Goal: Use online tool/utility: Utilize a website feature to perform a specific function

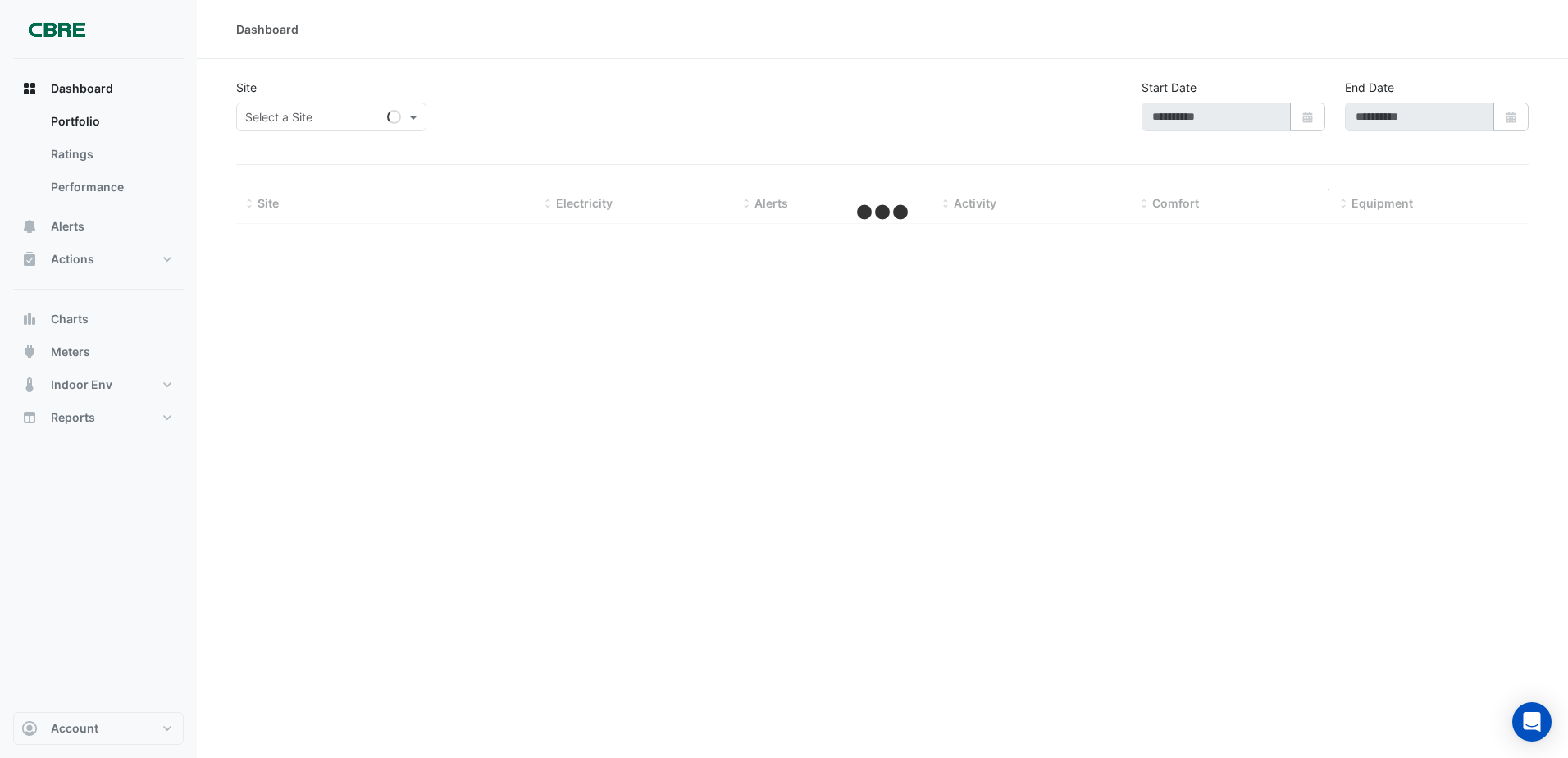
type input "**********"
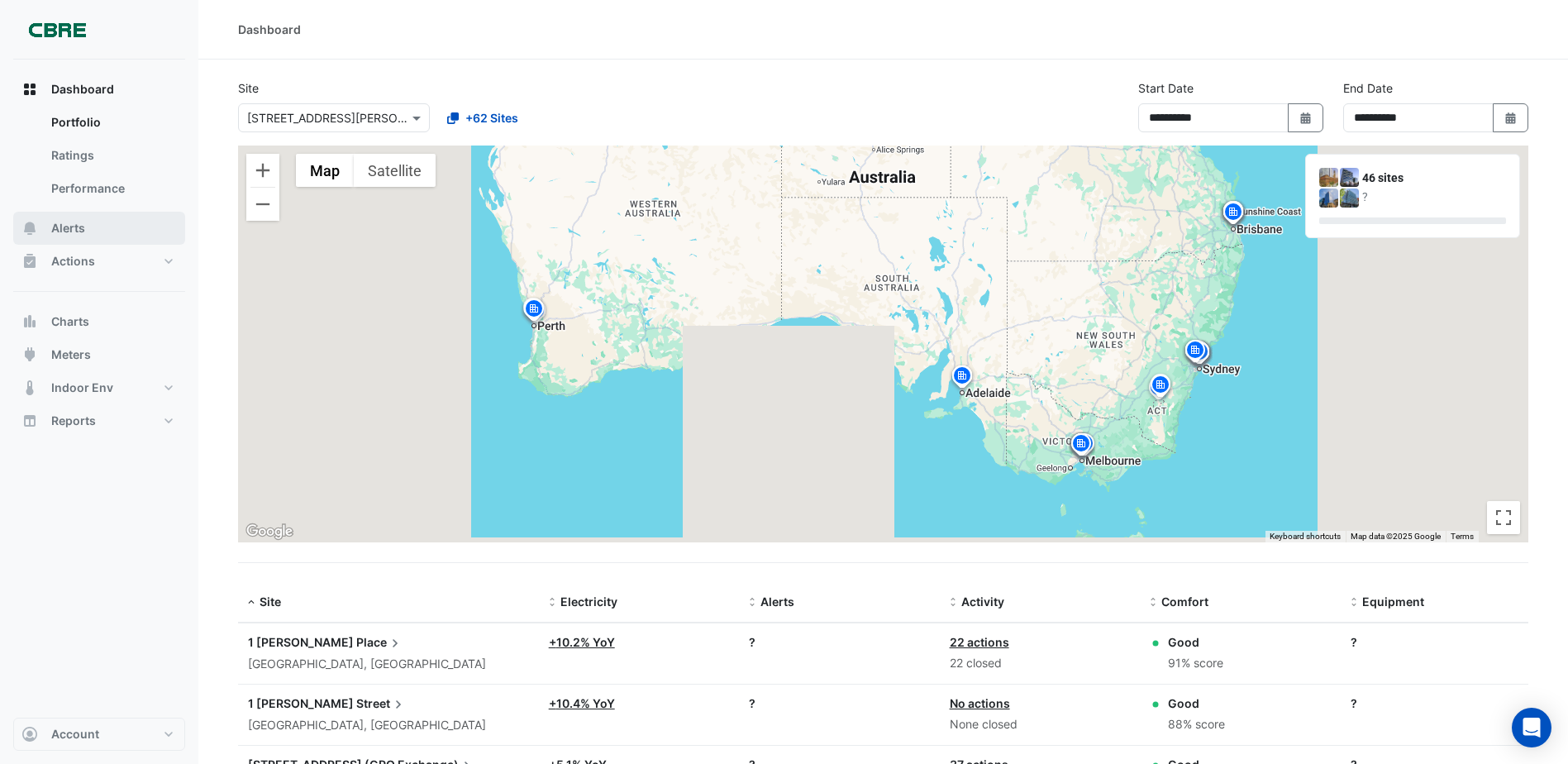
click at [93, 237] on button "Alerts" at bounding box center [99, 228] width 172 height 33
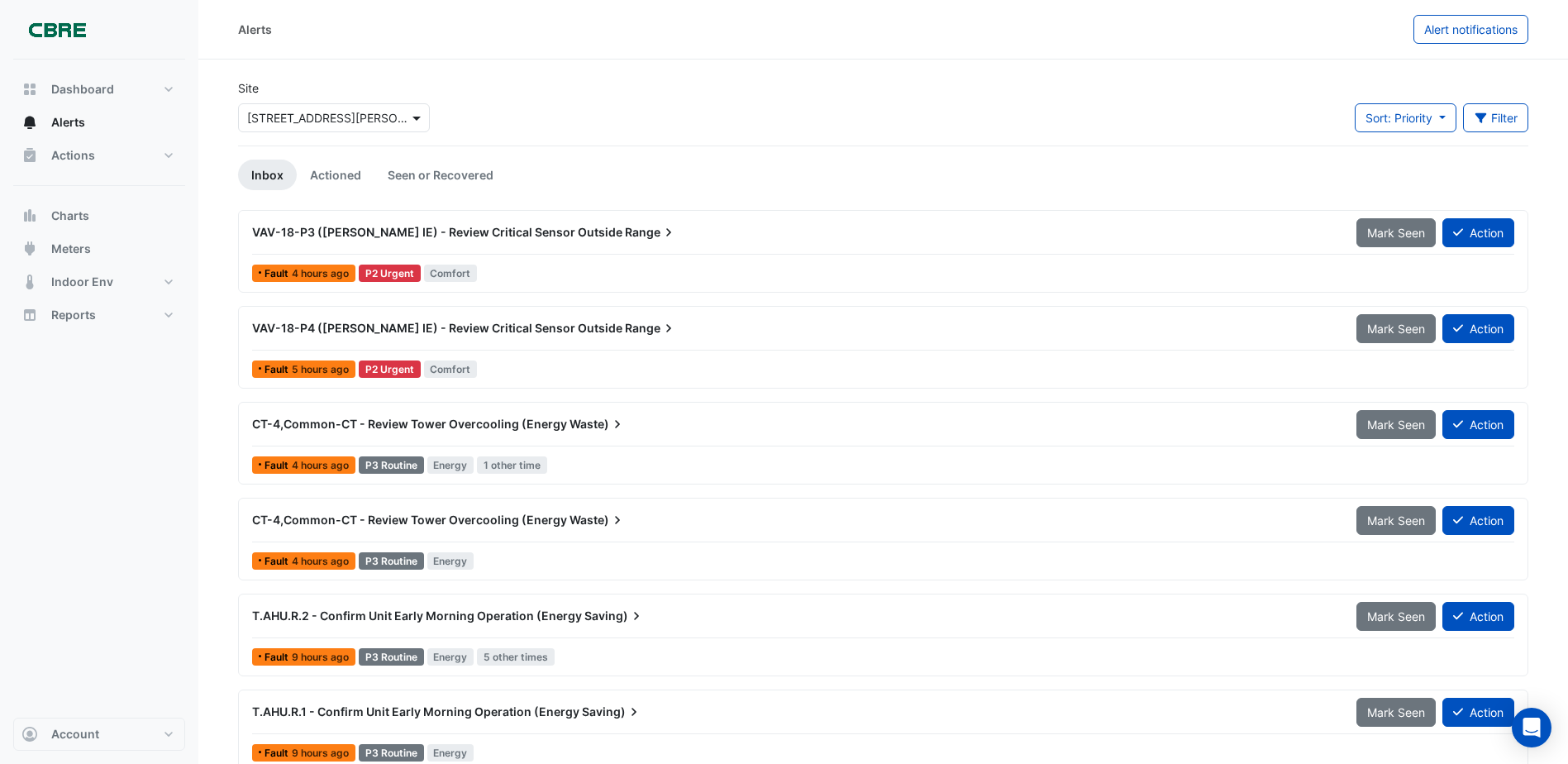
click at [411, 120] on span at bounding box center [419, 117] width 21 height 17
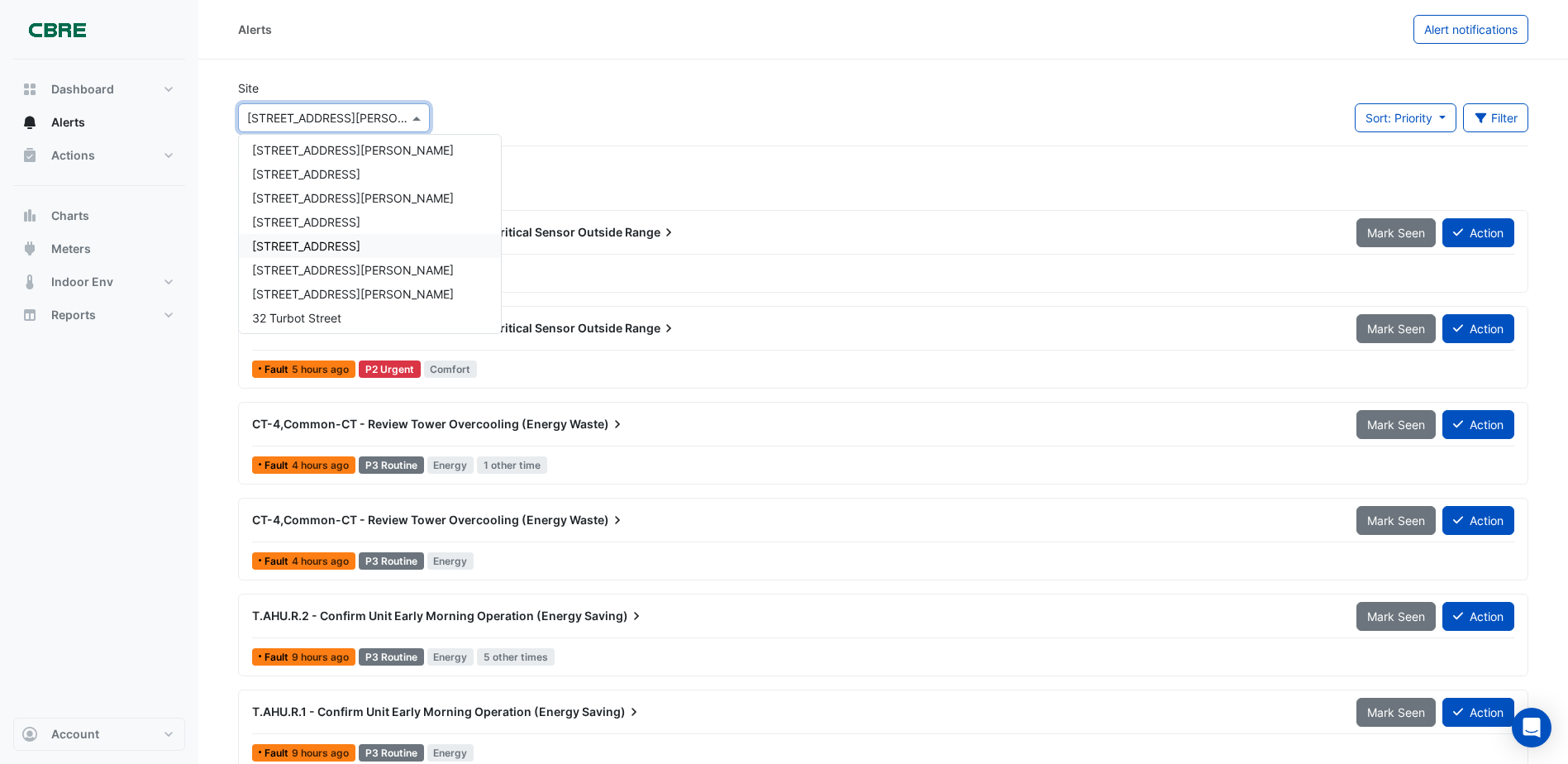
scroll to position [661, 0]
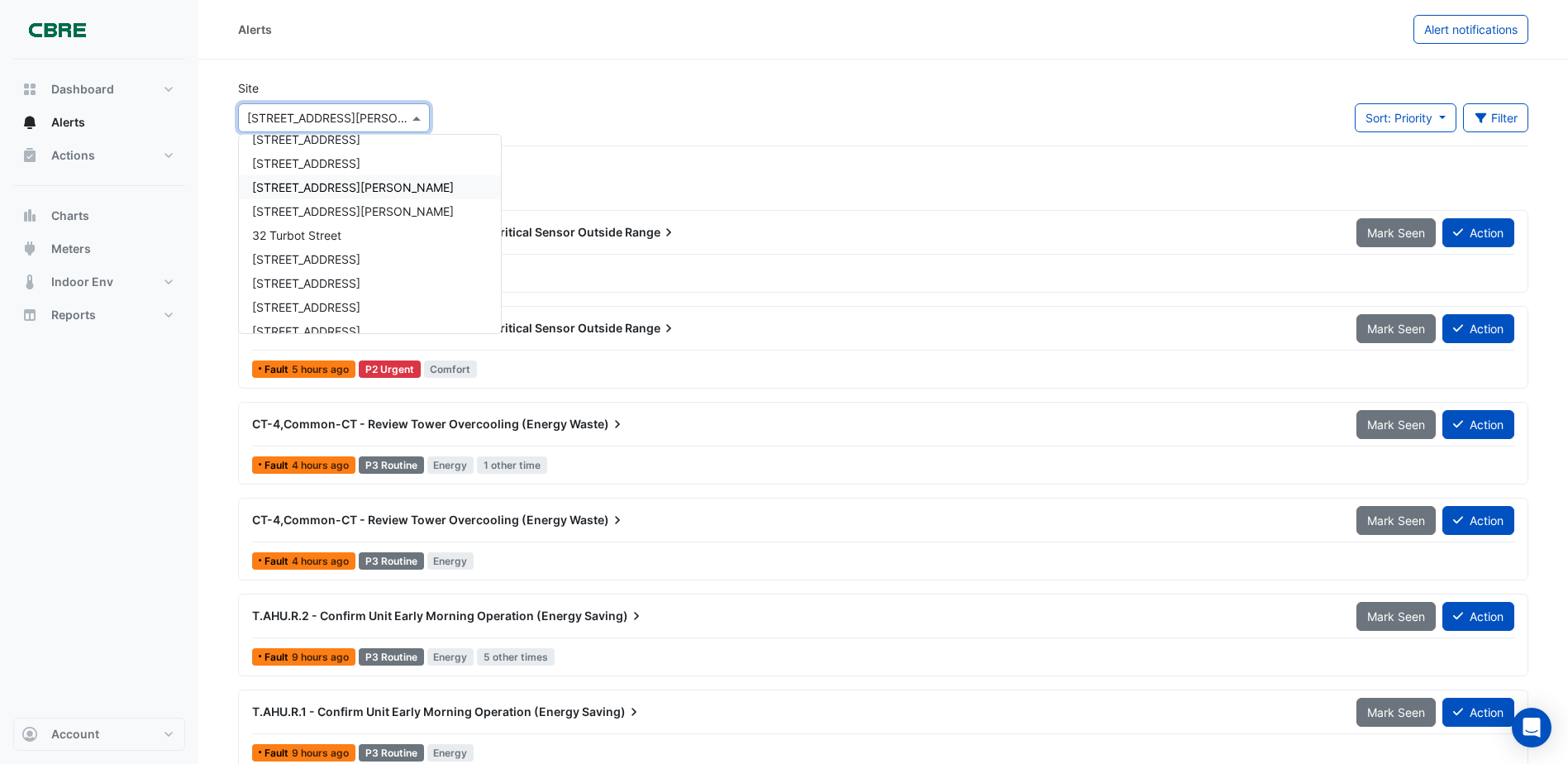
click at [314, 193] on span "[STREET_ADDRESS][PERSON_NAME]" at bounding box center [353, 186] width 202 height 14
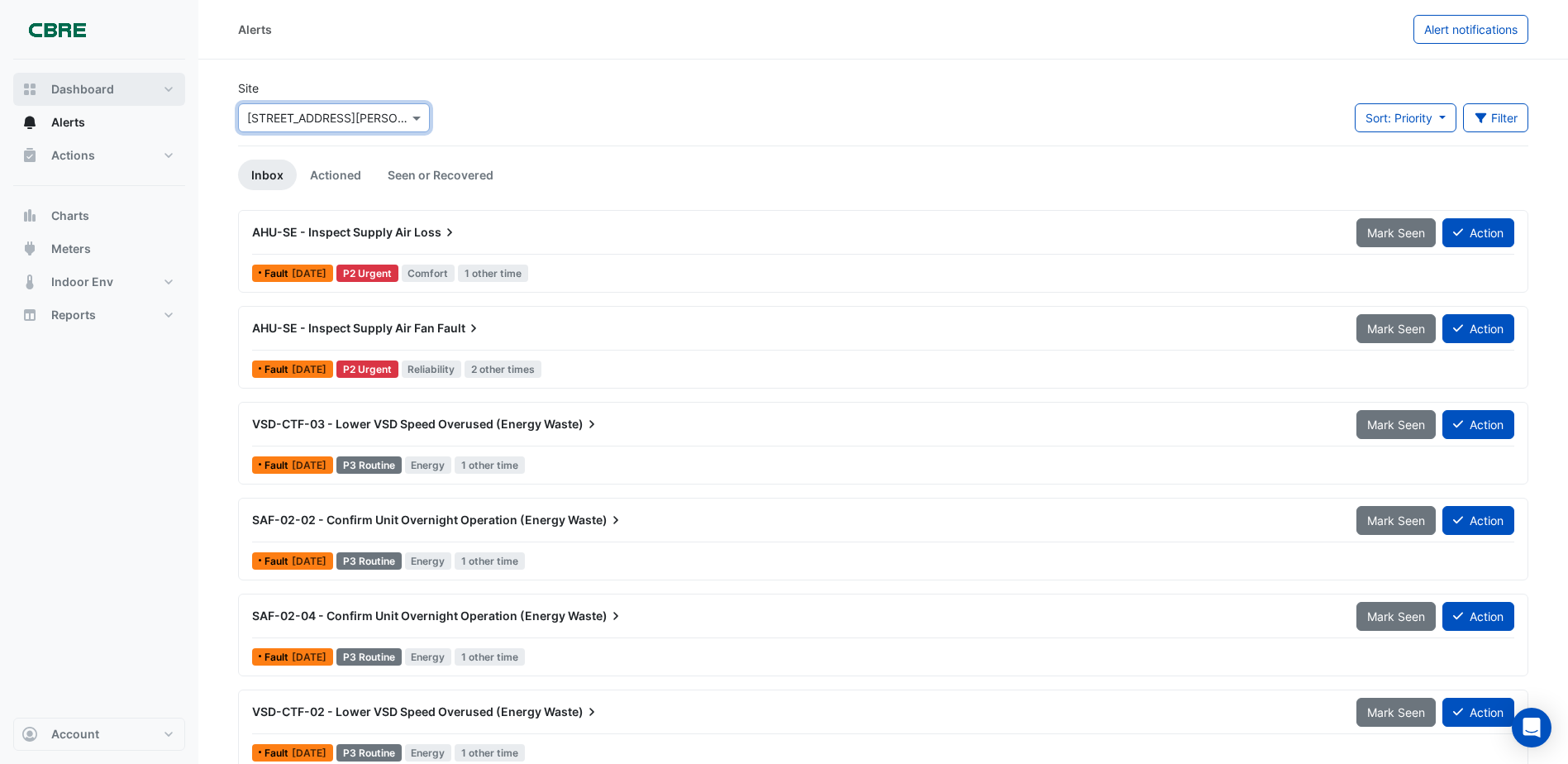
click at [88, 92] on span "Dashboard" at bounding box center [82, 89] width 63 height 16
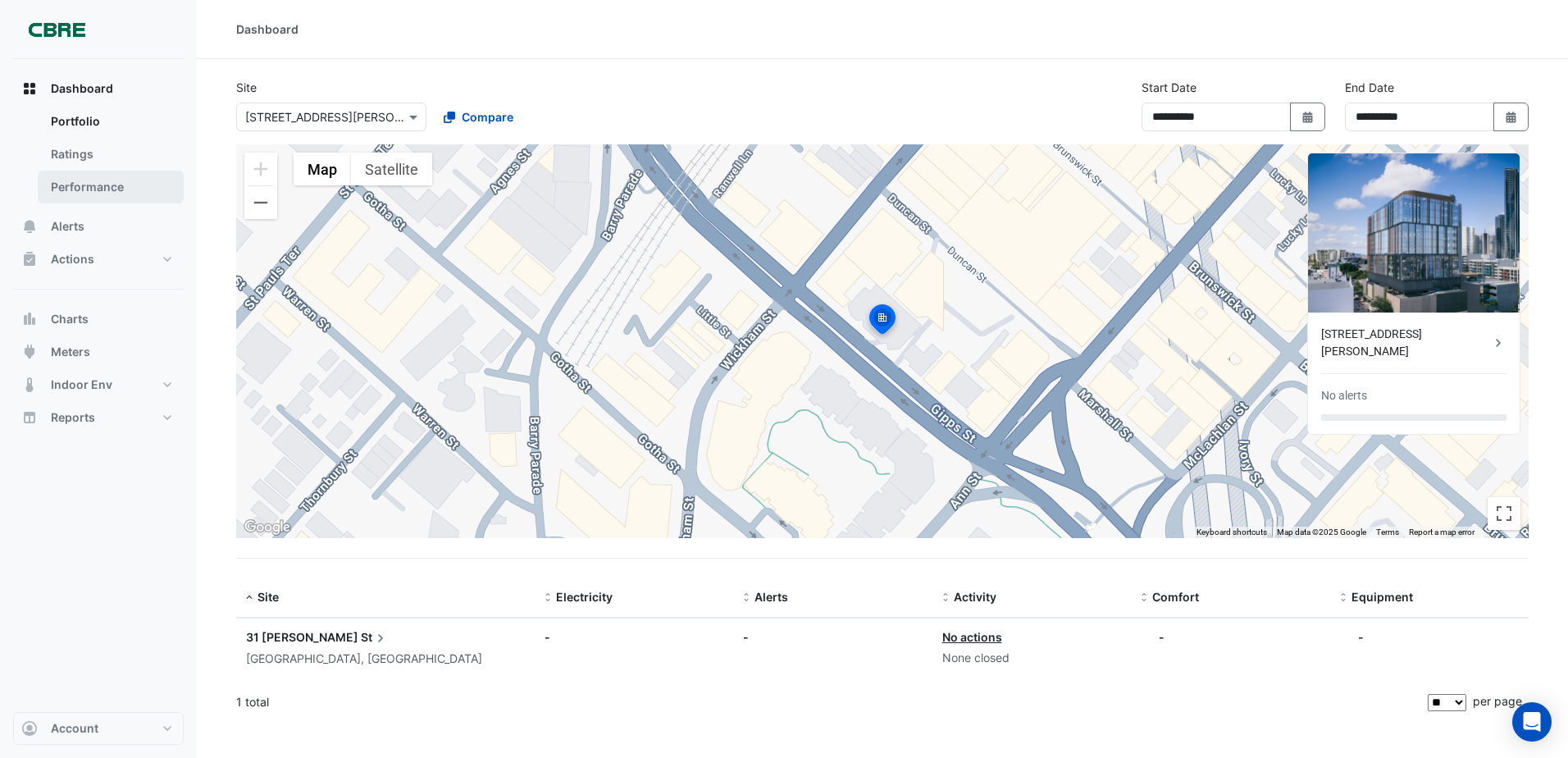
click at [110, 191] on link "Performance" at bounding box center [111, 187] width 146 height 32
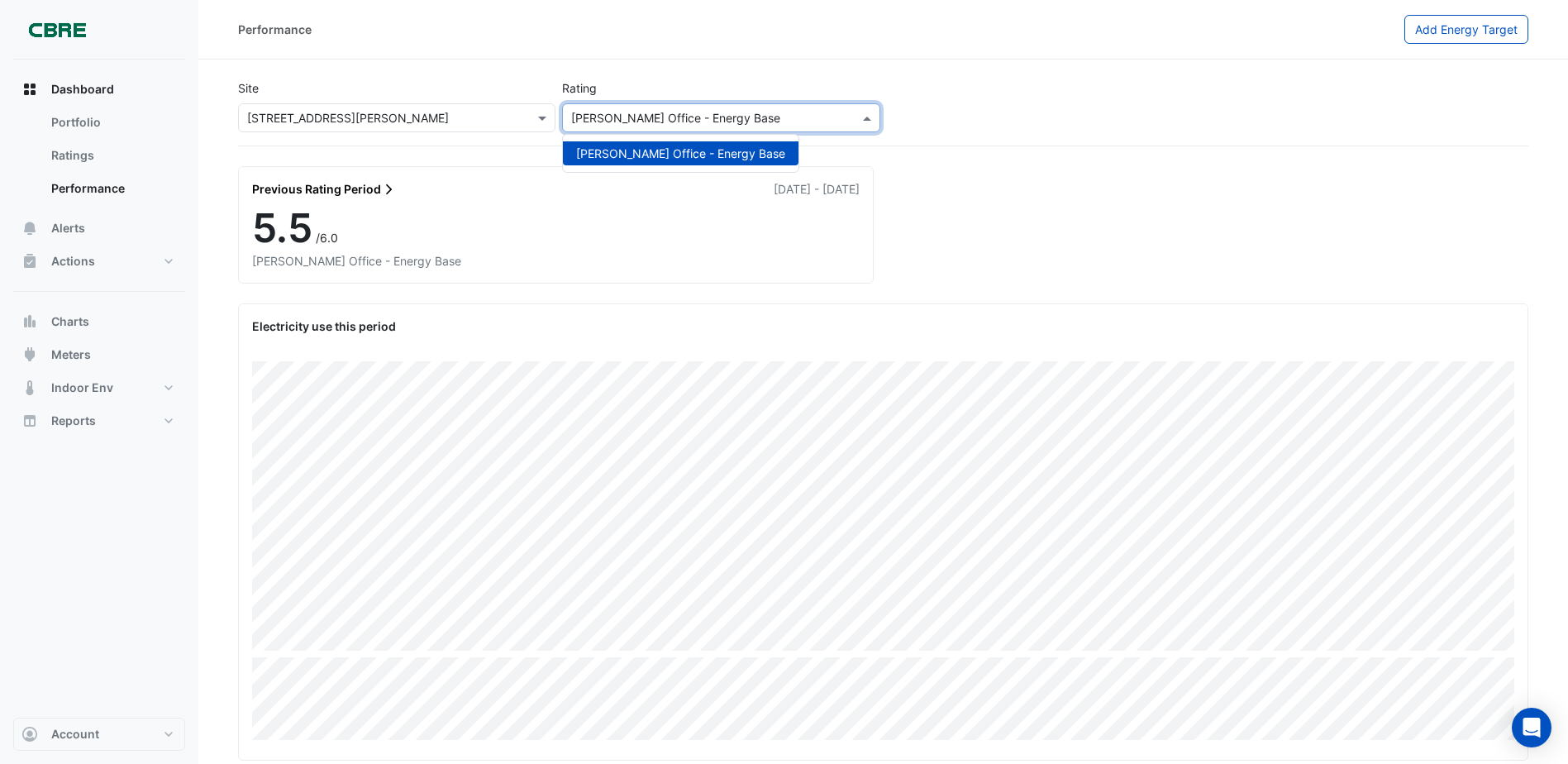
click at [659, 119] on input "text" at bounding box center [704, 118] width 266 height 17
click at [100, 164] on link "Ratings" at bounding box center [112, 155] width 147 height 33
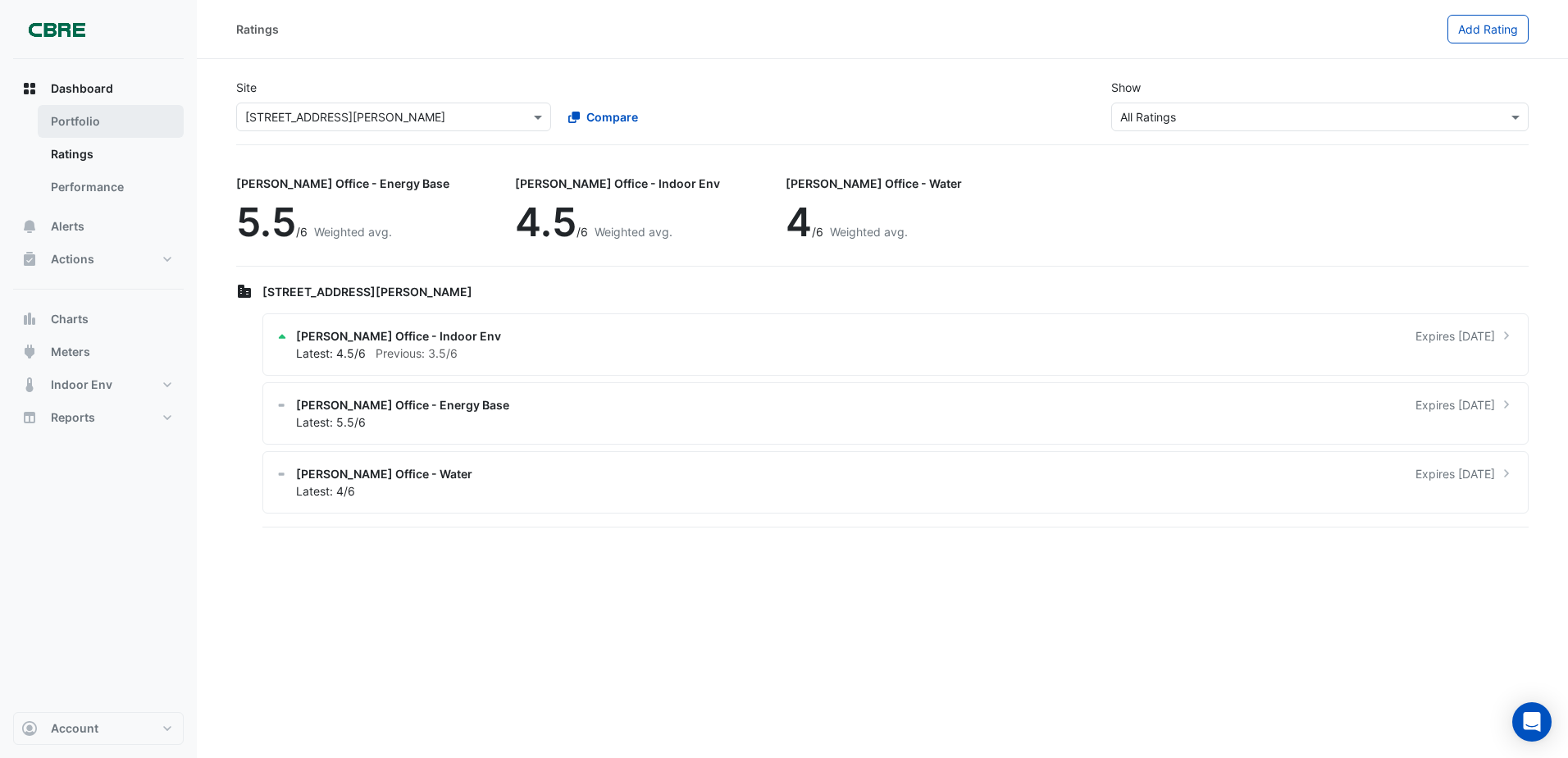
click at [104, 130] on link "Portfolio" at bounding box center [111, 121] width 146 height 32
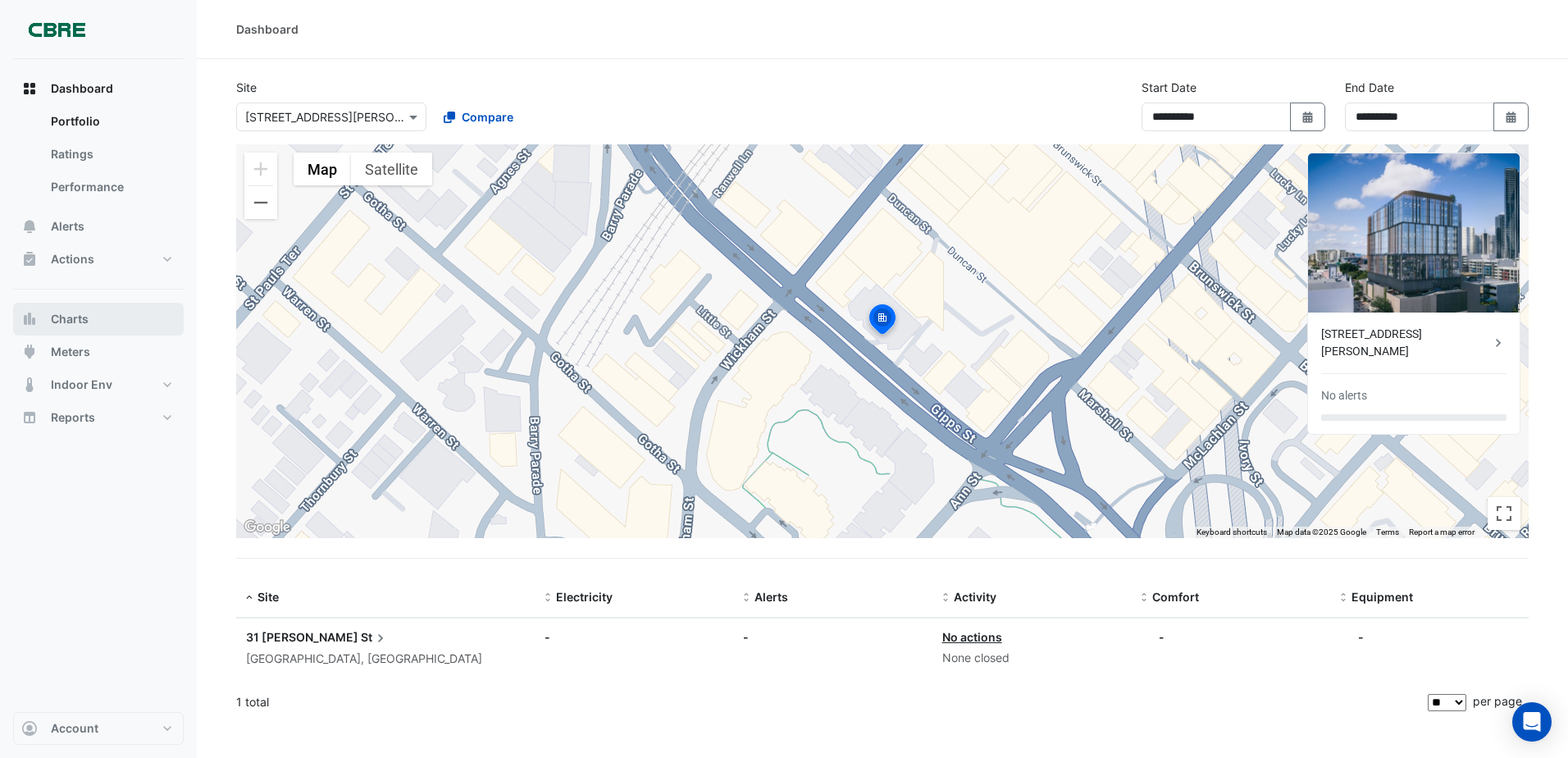
click at [88, 314] on button "Charts" at bounding box center [98, 319] width 170 height 32
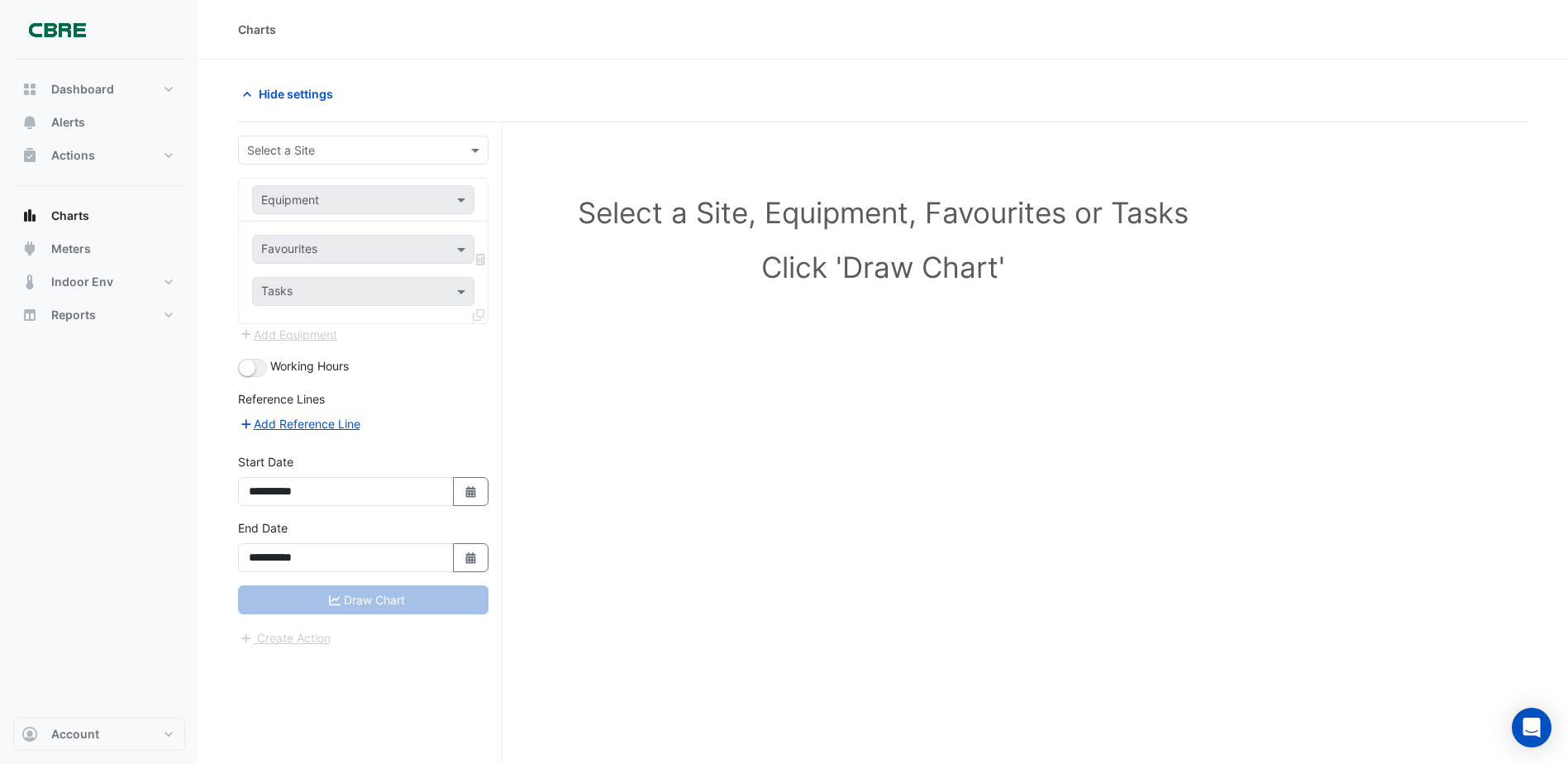
click at [344, 210] on div "Equipment" at bounding box center [363, 200] width 223 height 29
click at [331, 155] on input "text" at bounding box center [346, 151] width 199 height 17
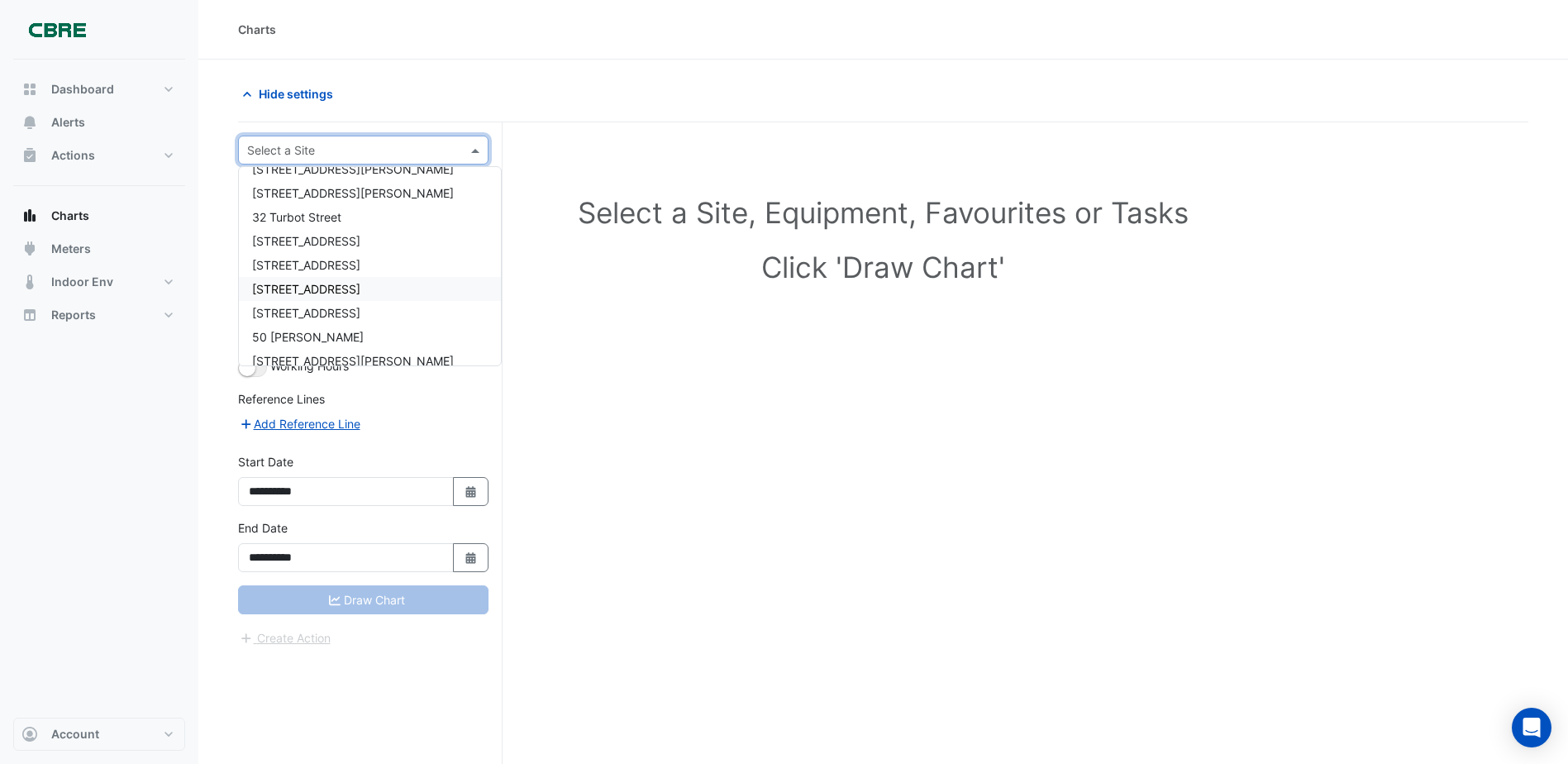
scroll to position [675, 0]
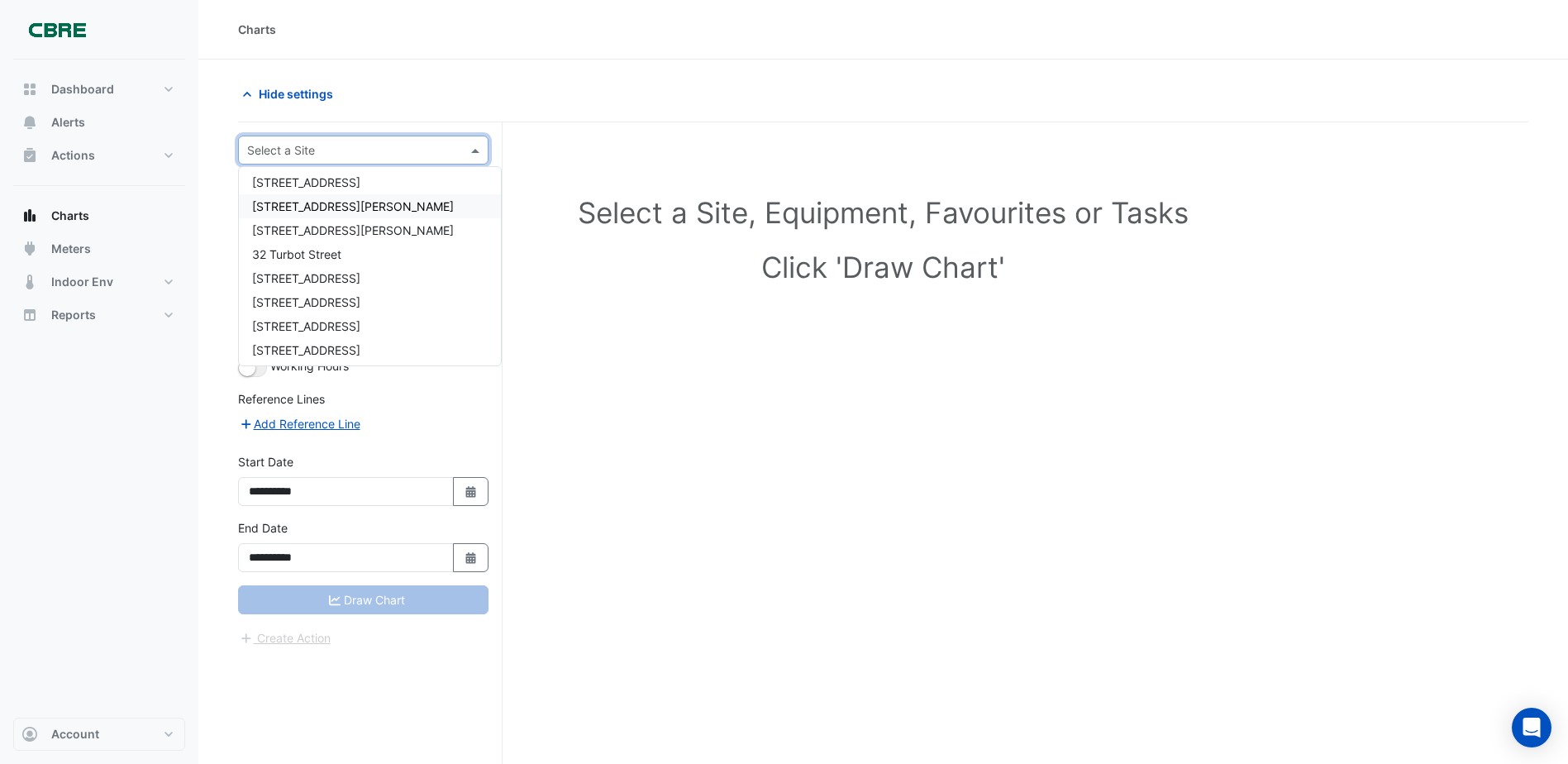
click at [328, 216] on div "[STREET_ADDRESS][PERSON_NAME]" at bounding box center [370, 206] width 262 height 24
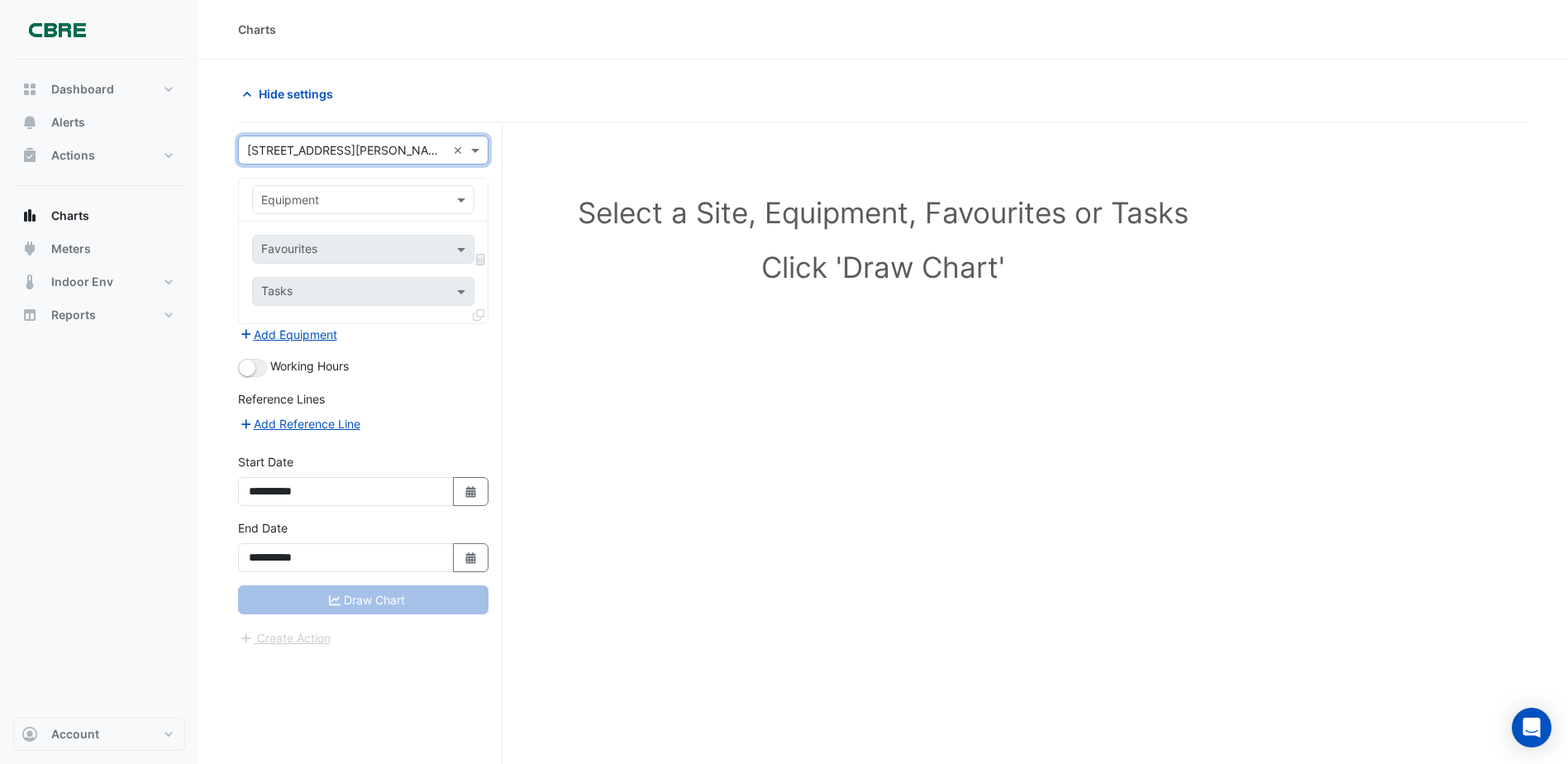
click at [332, 209] on div "Equipment" at bounding box center [363, 200] width 223 height 29
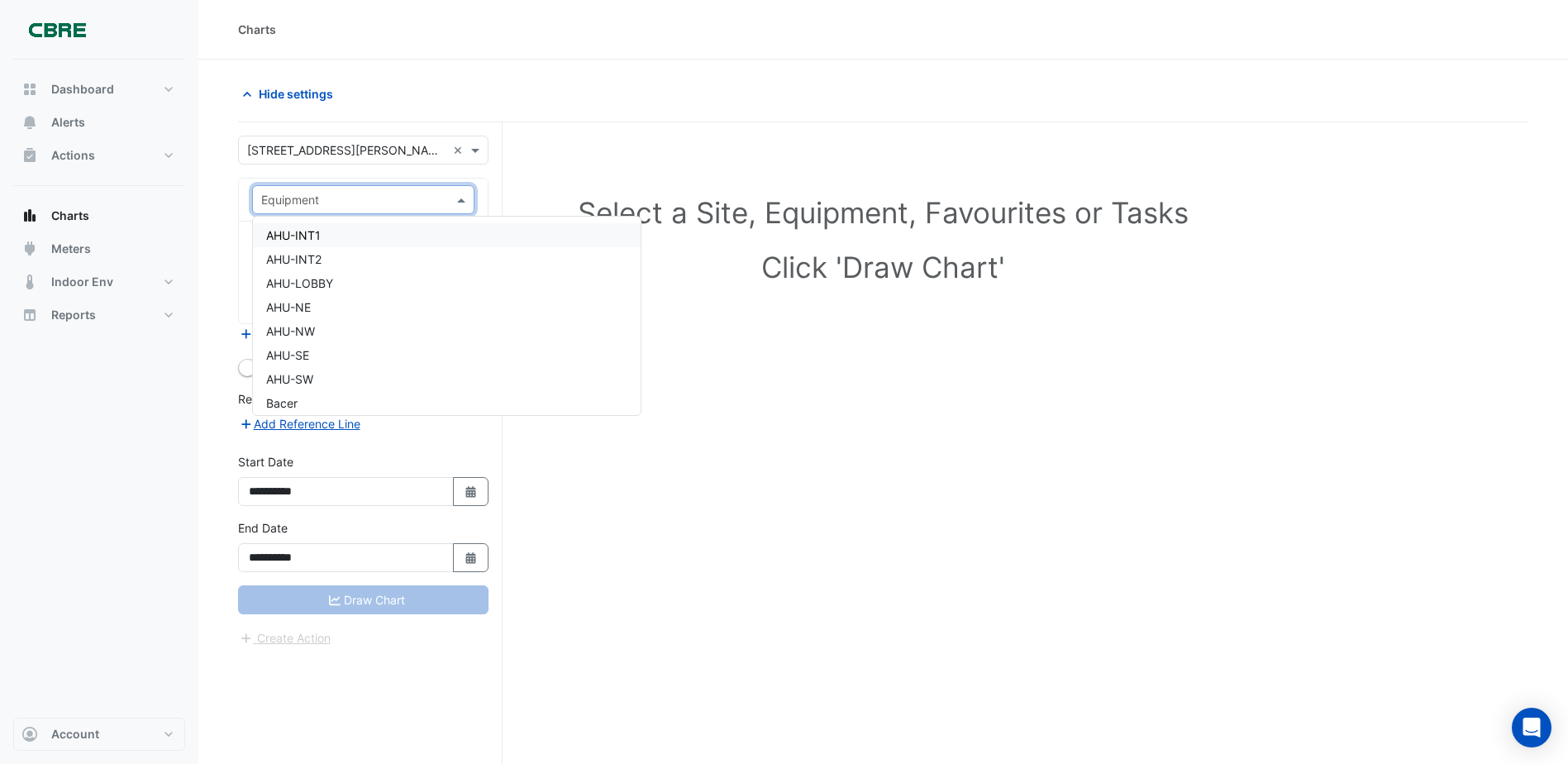
click at [336, 239] on div "AHU-INT1" at bounding box center [446, 235] width 388 height 24
click at [326, 250] on input "text" at bounding box center [354, 251] width 185 height 17
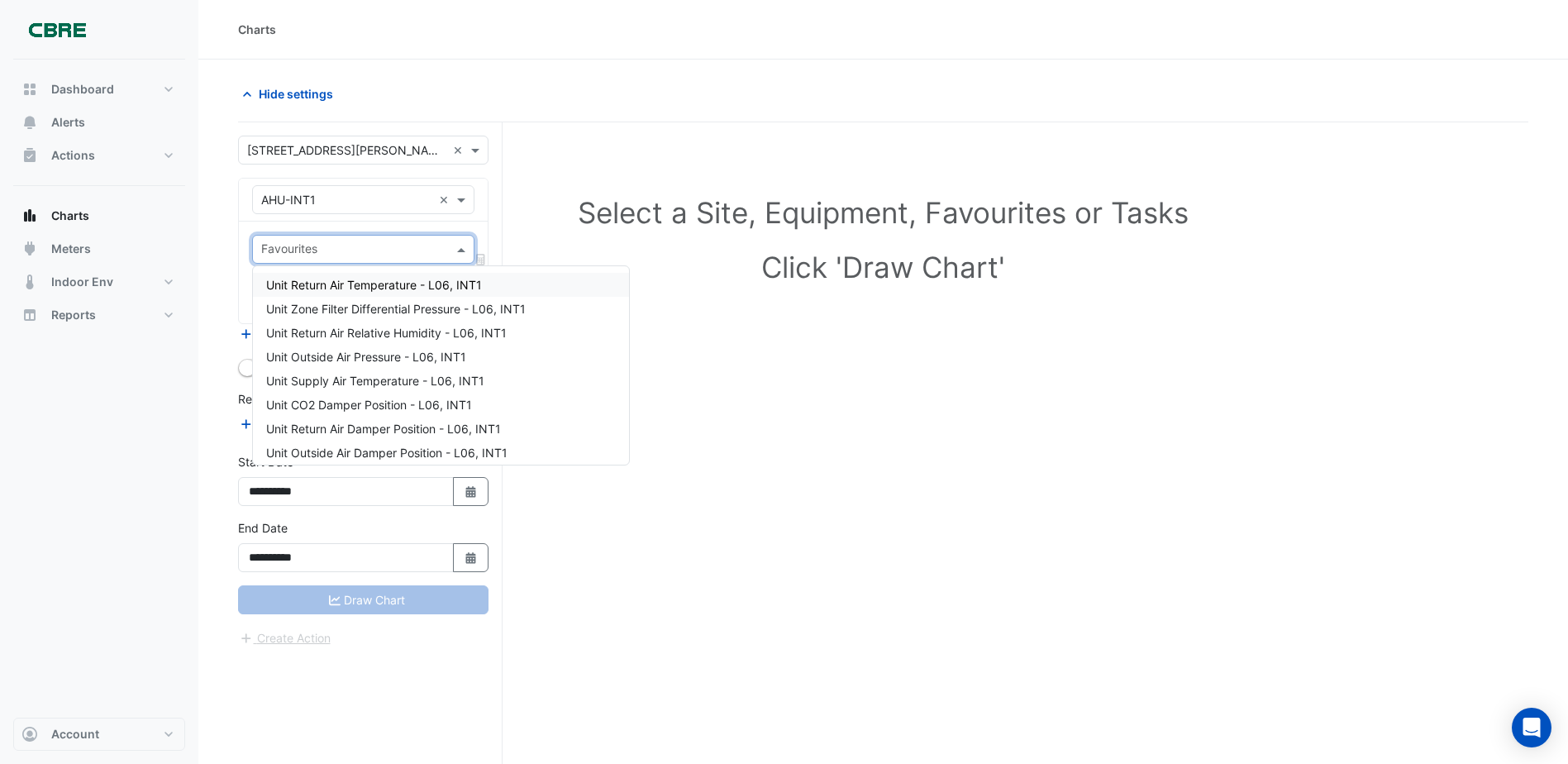
click at [342, 289] on span "Unit Return Air Temperature - L06, INT1" at bounding box center [374, 284] width 216 height 14
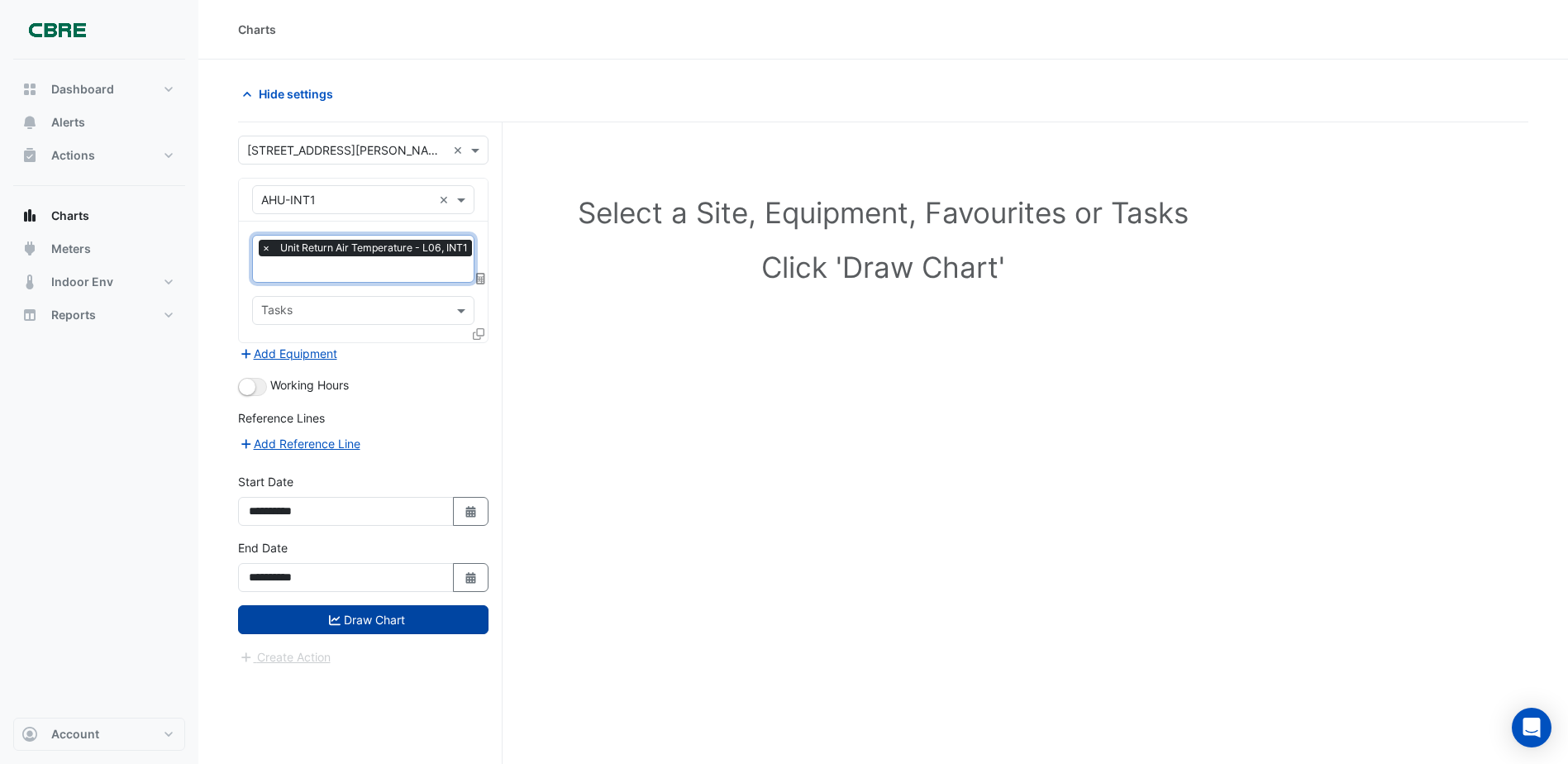
click at [378, 615] on button "Draw Chart" at bounding box center [363, 620] width 251 height 29
